Goal: Task Accomplishment & Management: Use online tool/utility

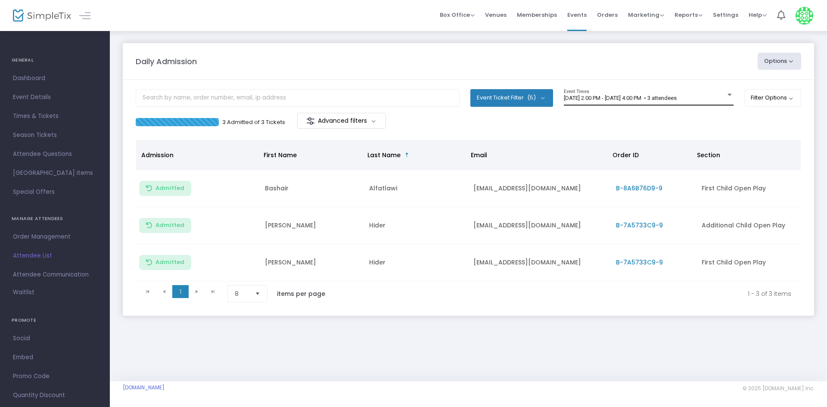
click at [601, 94] on div "[DATE] 2:00 PM - [DATE] 4:00 PM • 3 attendees Event Times" at bounding box center [649, 97] width 170 height 16
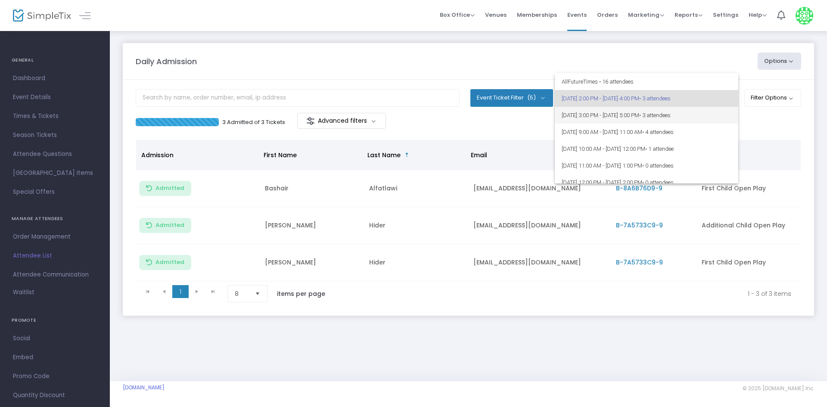
click at [599, 118] on span "8/13/2025 @ 3:00 PM - 8/13/2025 @ 5:00 PM • 3 attendees" at bounding box center [647, 115] width 170 height 17
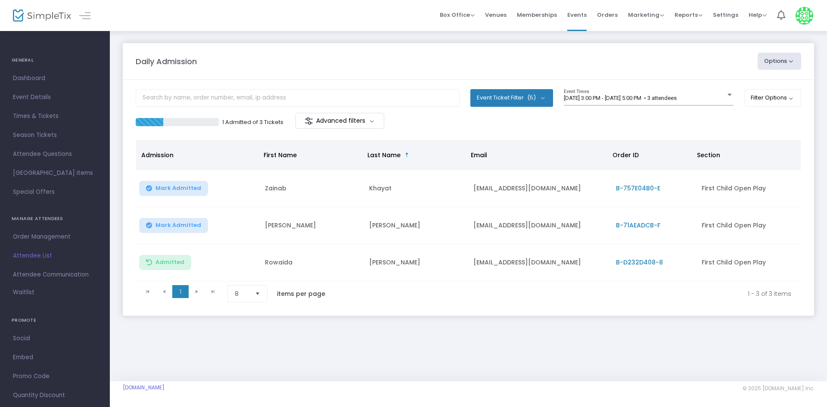
click at [152, 224] on button "Mark Admitted" at bounding box center [173, 225] width 69 height 15
drag, startPoint x: 539, startPoint y: 225, endPoint x: 471, endPoint y: 222, distance: 68.5
click at [471, 222] on td "kto.5484@gmail.com" at bounding box center [539, 225] width 143 height 37
copy td "kto.5484@gmail.com"
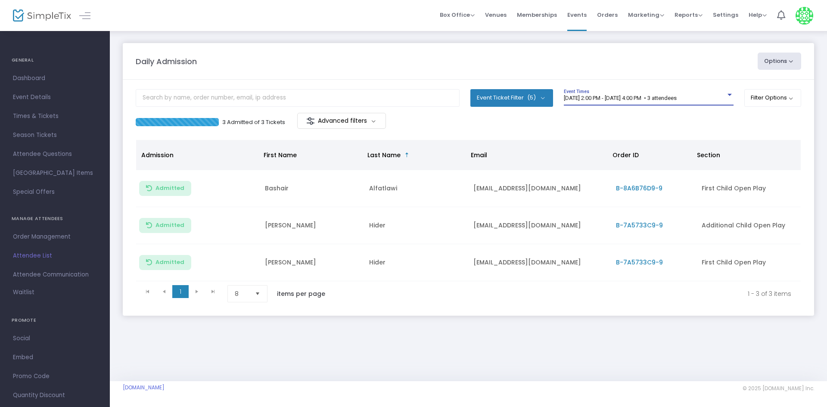
click at [677, 99] on span "[DATE] 2:00 PM - [DATE] 4:00 PM • 3 attendees" at bounding box center [620, 98] width 113 height 6
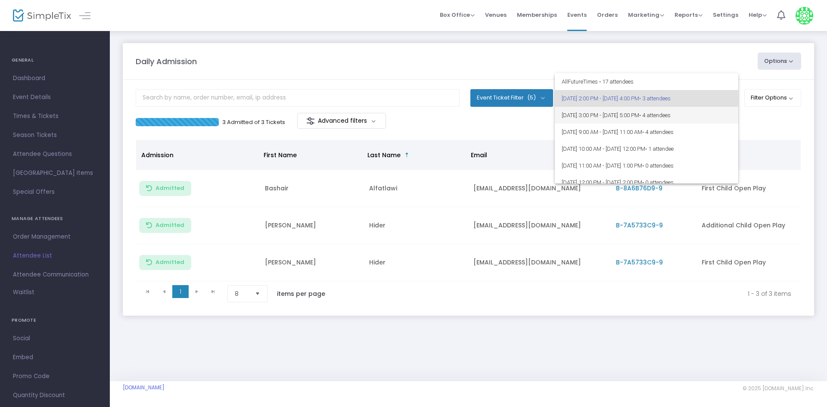
click at [671, 117] on span "• 4 attendees" at bounding box center [654, 115] width 31 height 6
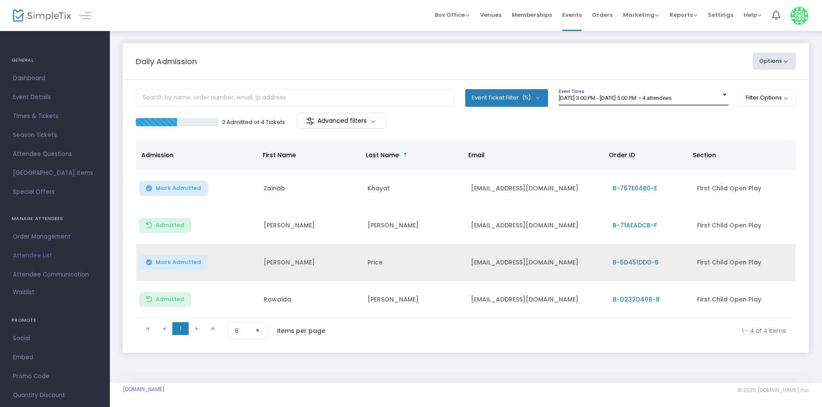
click at [193, 261] on span "Mark Admitted" at bounding box center [178, 262] width 46 height 7
click at [492, 121] on div "2 Admitted of 4 Tickets Advanced filters" at bounding box center [466, 122] width 660 height 18
click at [623, 93] on div "[DATE] 3:00 PM - [DATE] 5:00 PM • 4 attendees Event Times" at bounding box center [644, 97] width 170 height 16
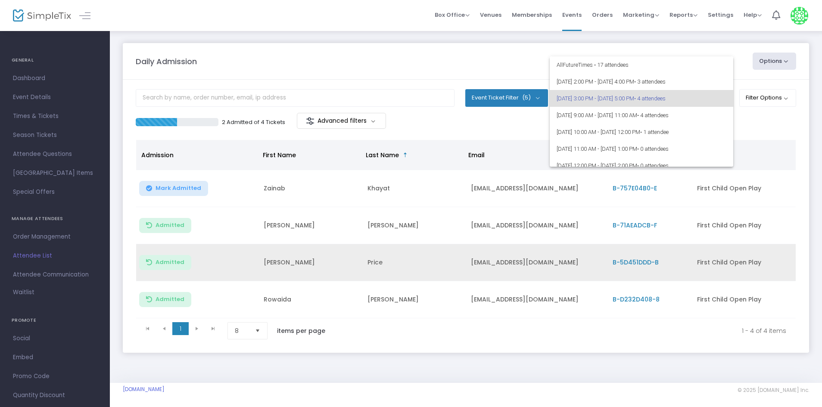
click at [622, 96] on span "[DATE] 3:00 PM - [DATE] 5:00 PM • 4 attendees" at bounding box center [641, 98] width 170 height 17
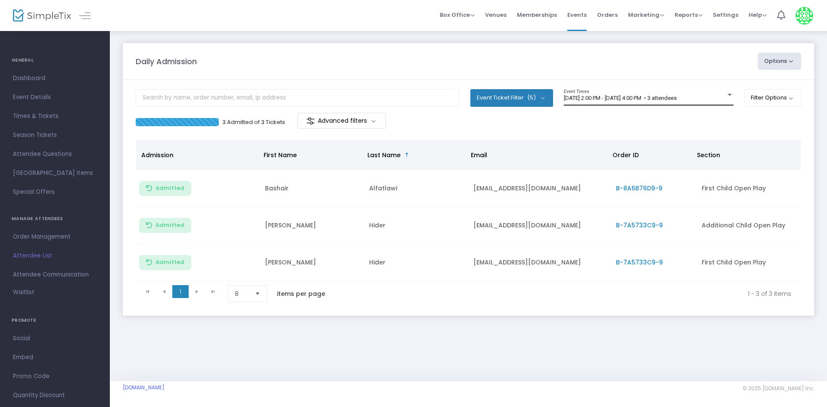
click at [647, 102] on div "[DATE] 2:00 PM - [DATE] 4:00 PM • 3 attendees Event Times" at bounding box center [649, 97] width 170 height 16
